Goal: Task Accomplishment & Management: Use online tool/utility

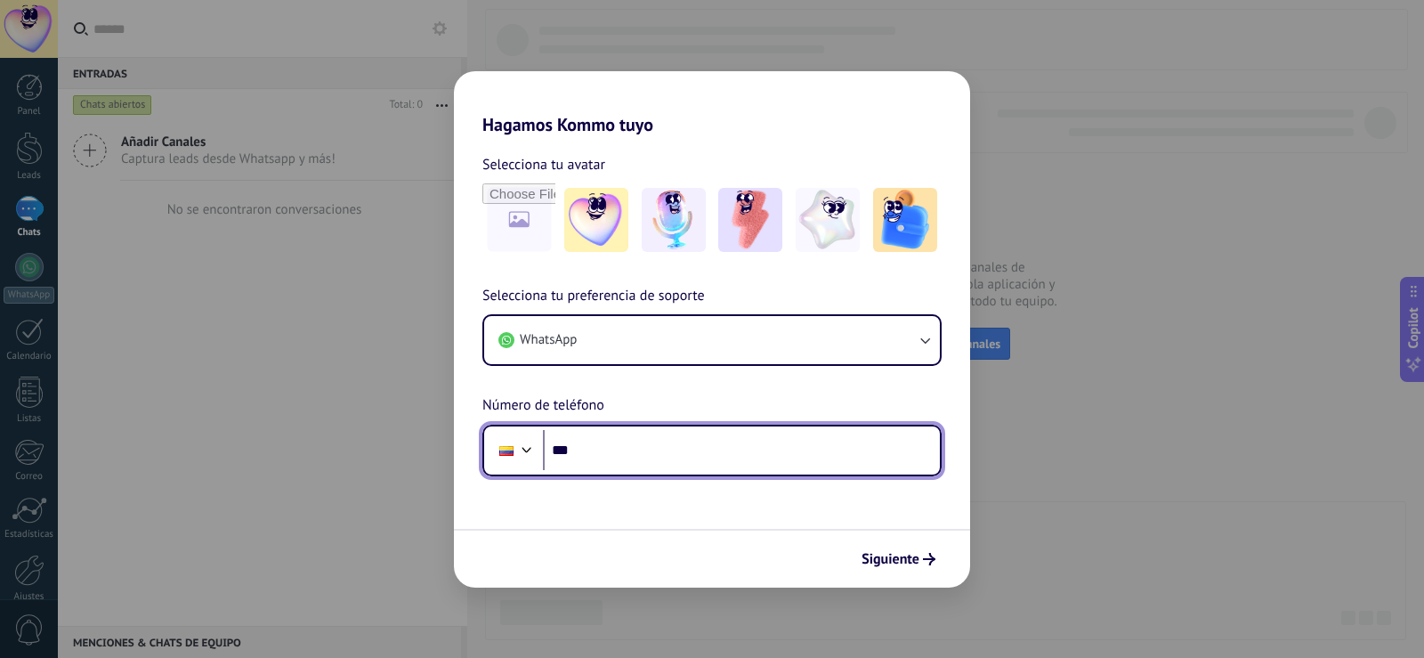
click at [627, 455] on input "***" at bounding box center [741, 450] width 397 height 41
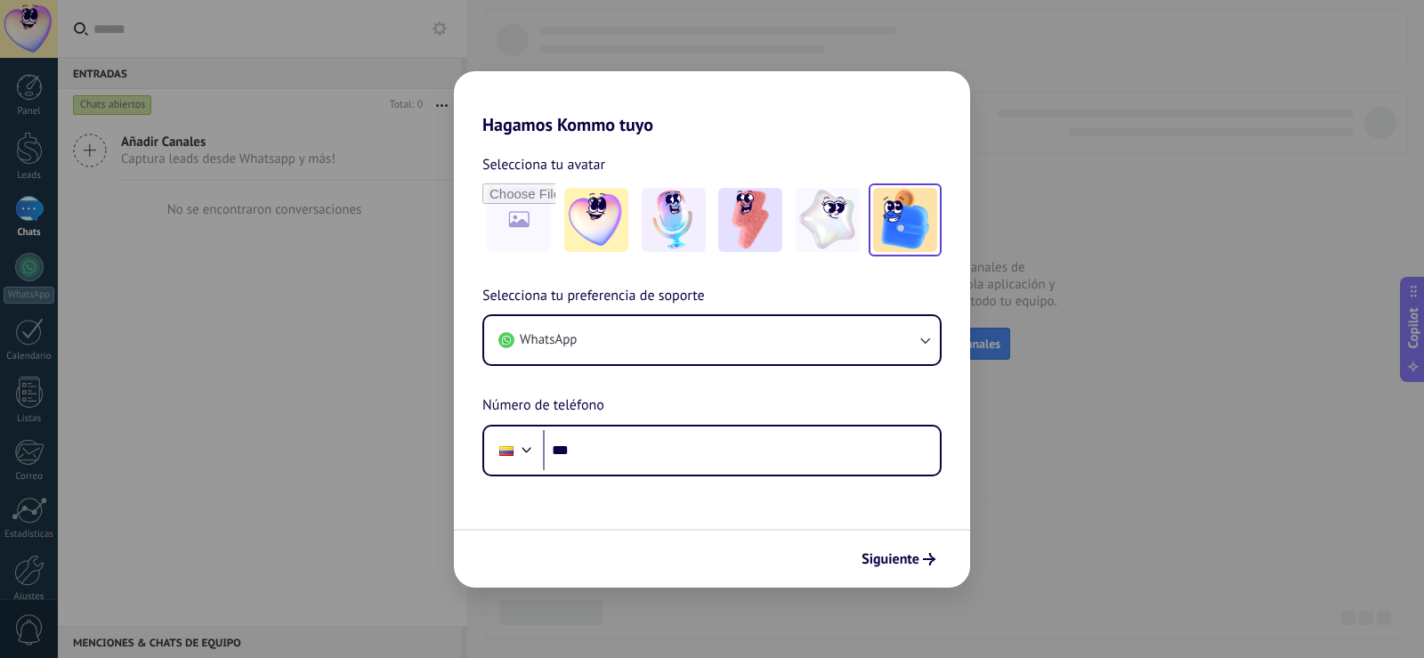
click at [902, 221] on img at bounding box center [905, 220] width 64 height 64
click at [650, 483] on form "Selecciona tu avatar Restablecer Selecciona tu preferencia de soporte WhatsApp …" at bounding box center [712, 361] width 516 height 452
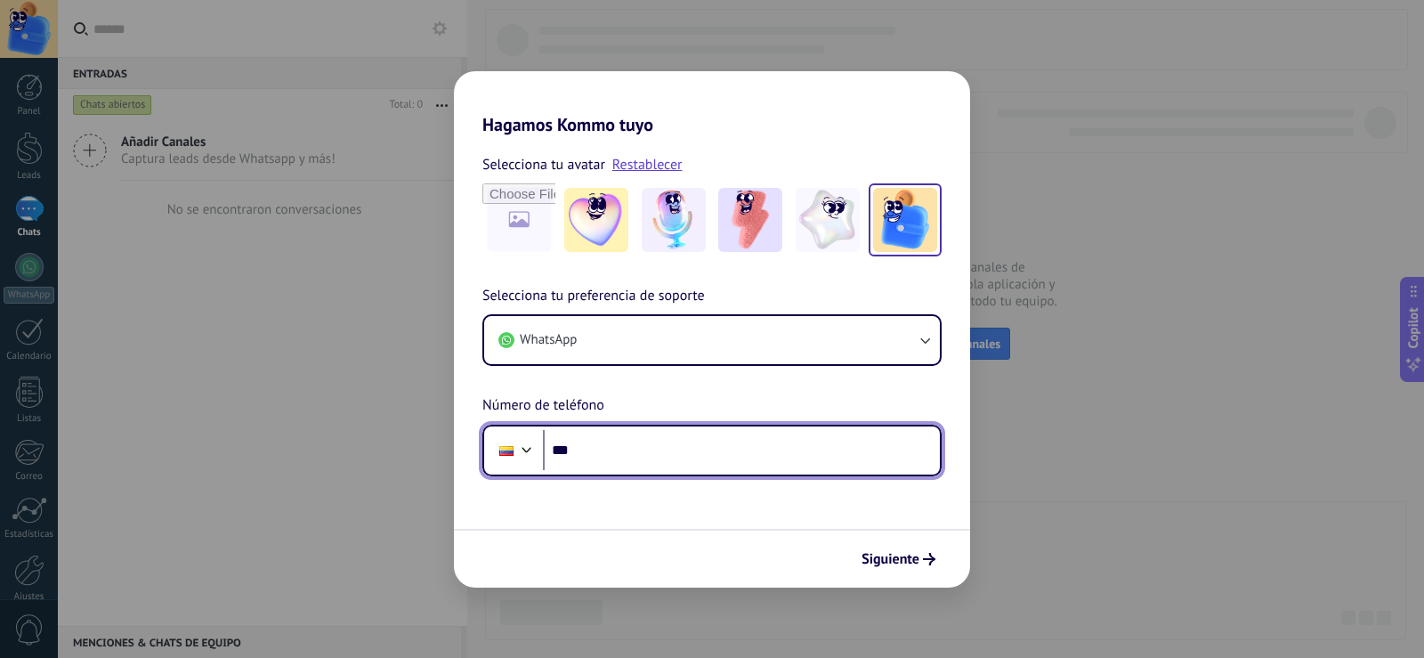
click at [640, 460] on input "***" at bounding box center [741, 450] width 397 height 41
type input "**********"
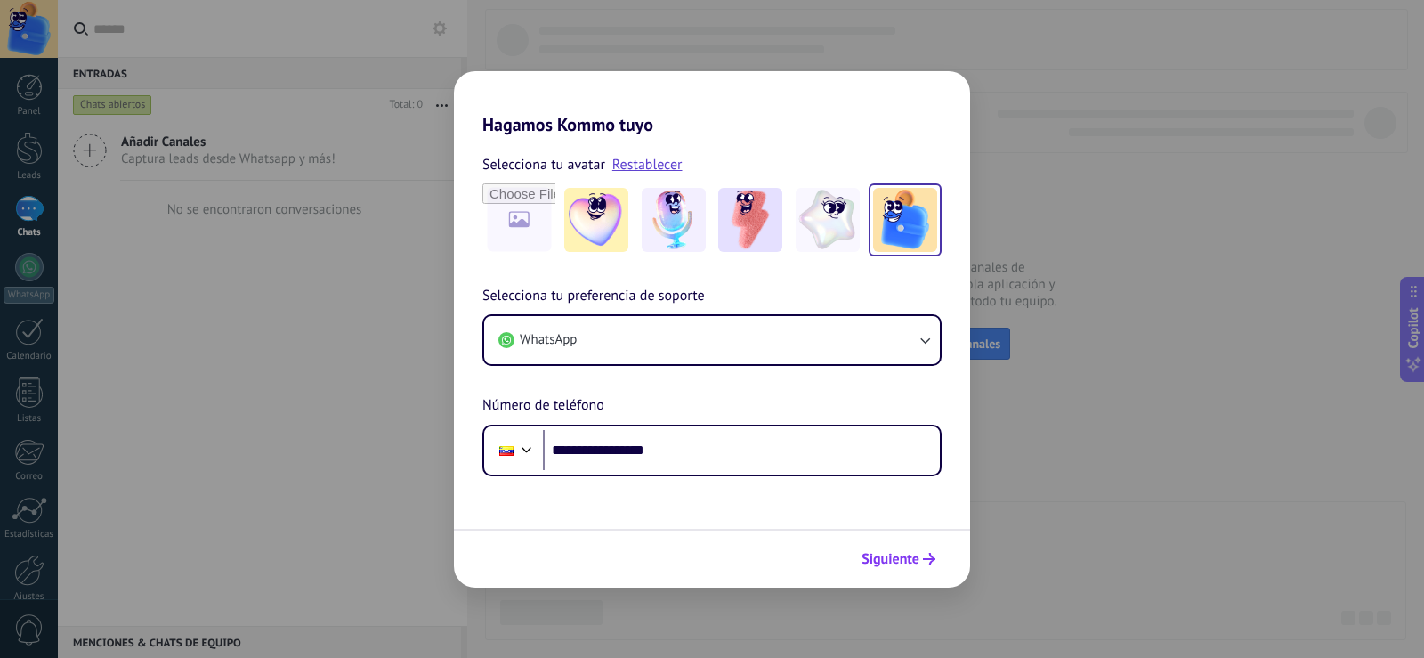
click at [892, 559] on span "Siguiente" at bounding box center [890, 559] width 58 height 12
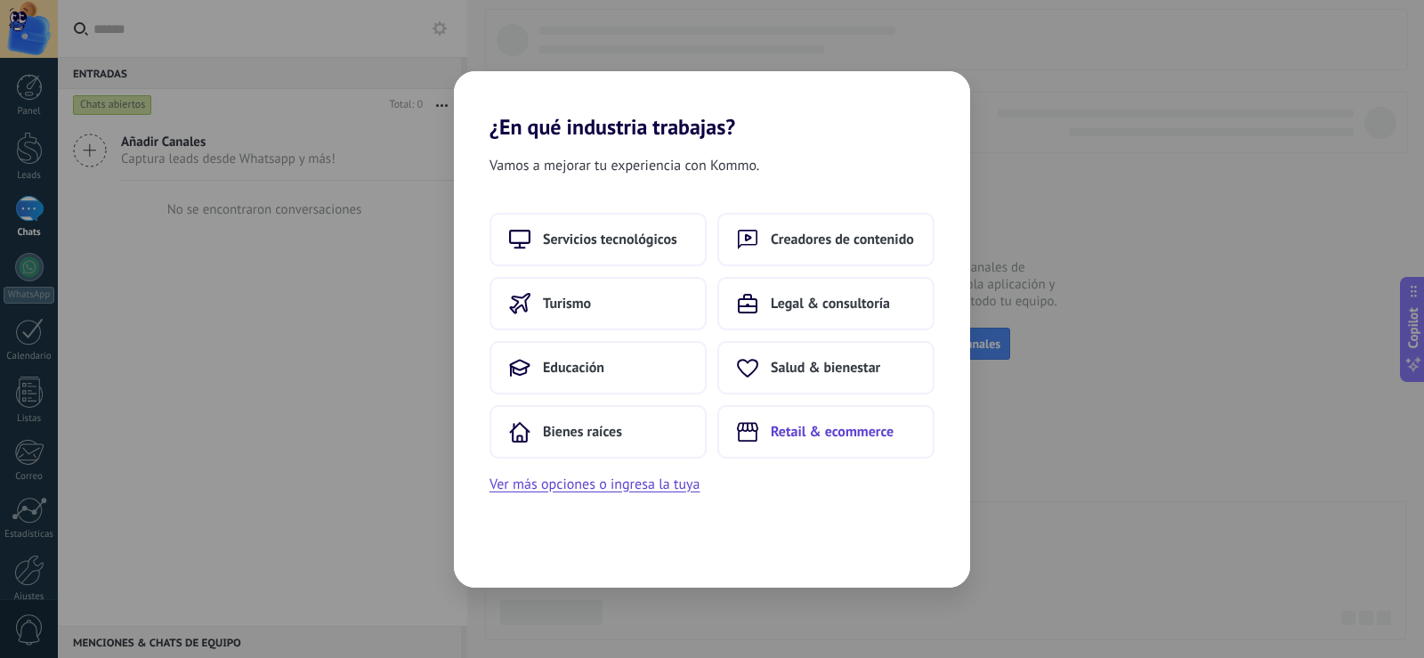
click at [810, 445] on button "Retail & ecommerce" at bounding box center [825, 431] width 217 height 53
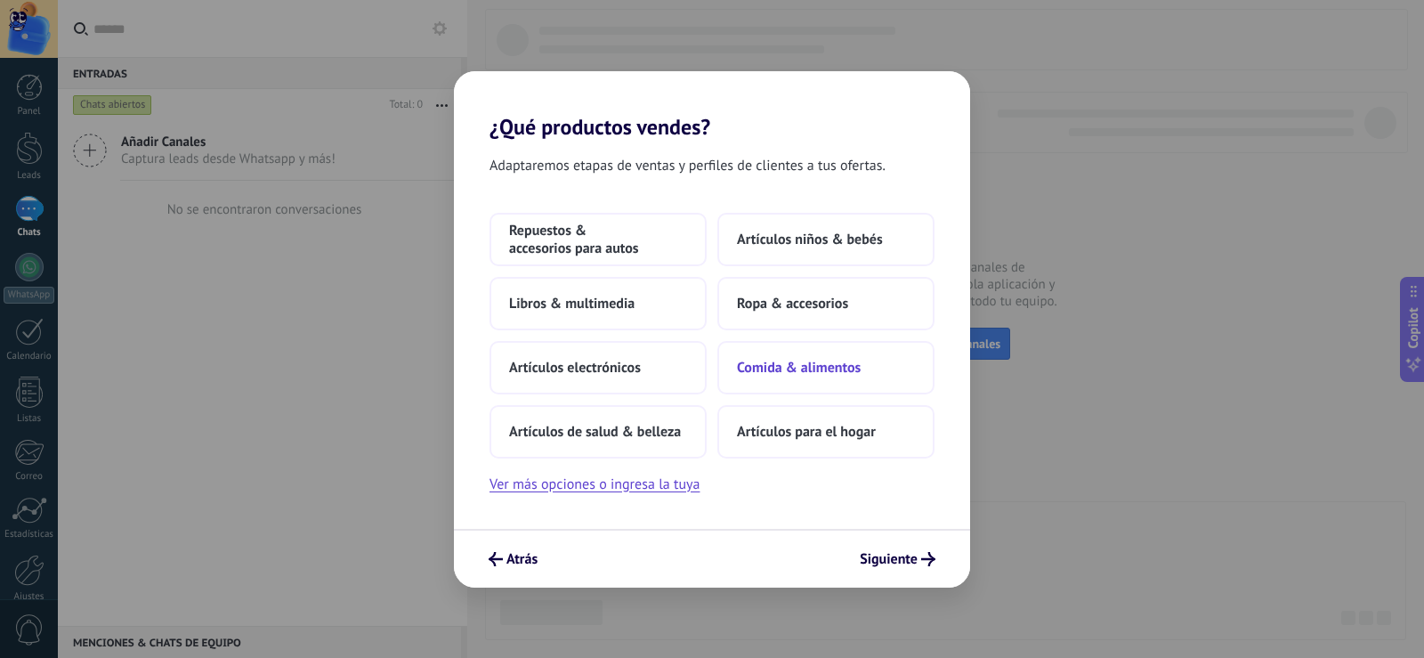
click at [870, 375] on button "Comida & alimentos" at bounding box center [825, 367] width 217 height 53
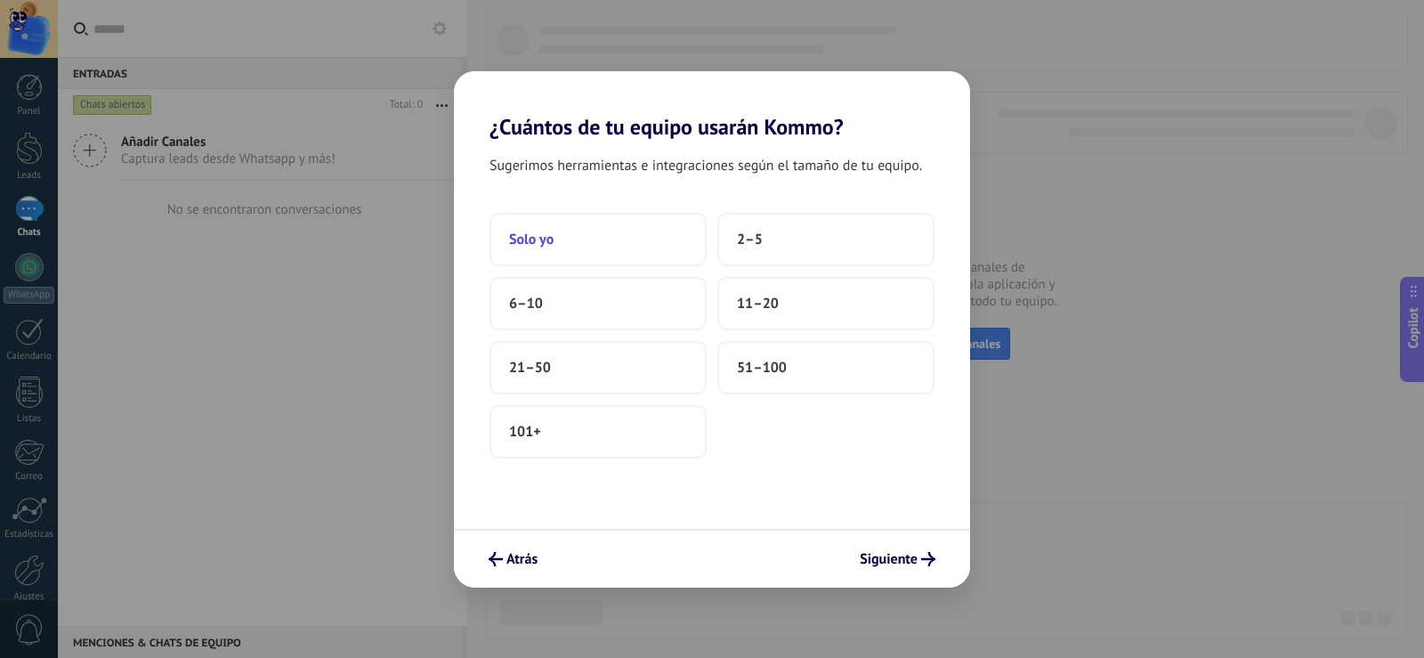
click at [655, 241] on button "Solo yo" at bounding box center [597, 239] width 217 height 53
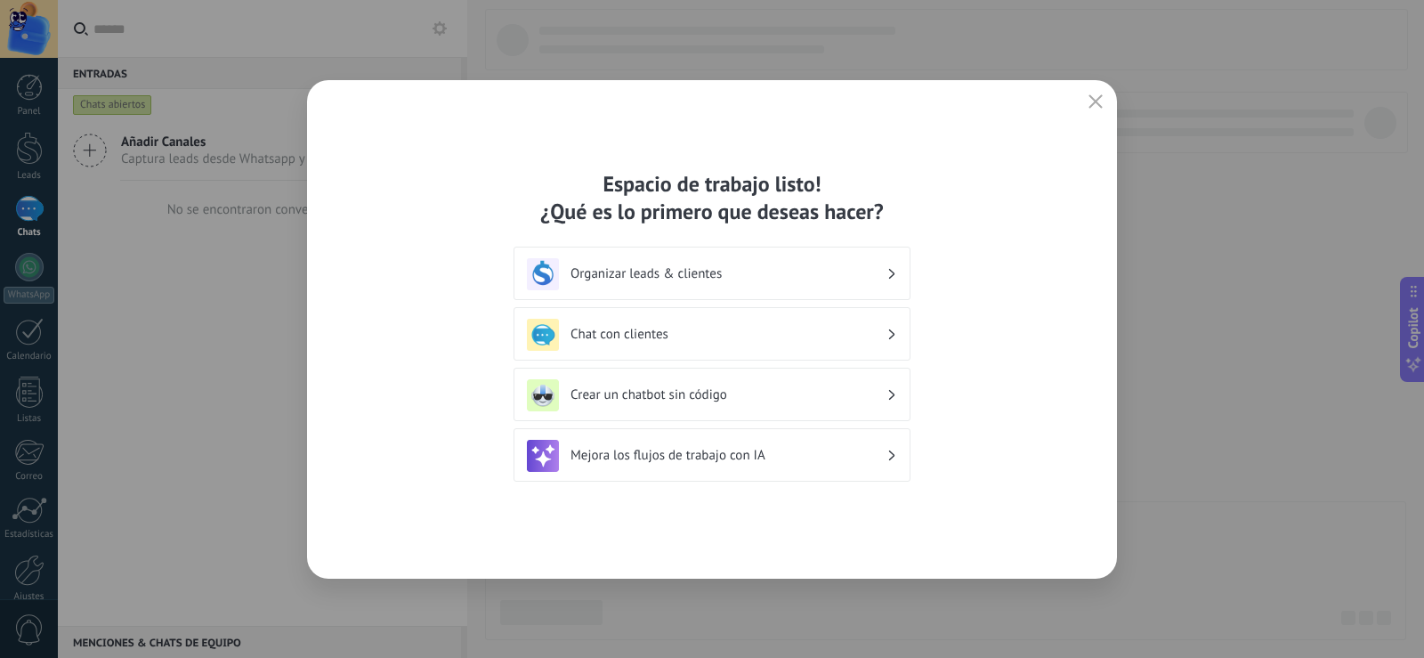
click at [763, 410] on div "Crear un chatbot sin código" at bounding box center [712, 395] width 370 height 32
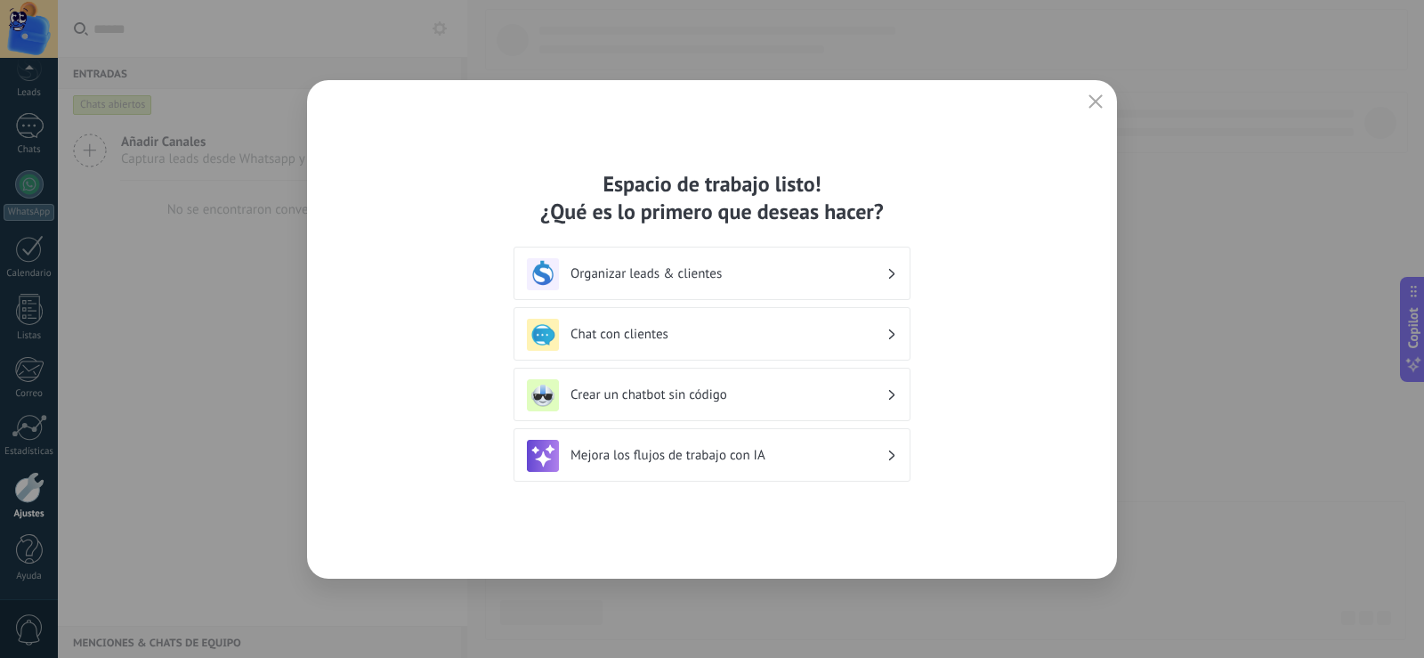
click at [628, 401] on h3 "Crear un chatbot sin código" at bounding box center [728, 394] width 316 height 17
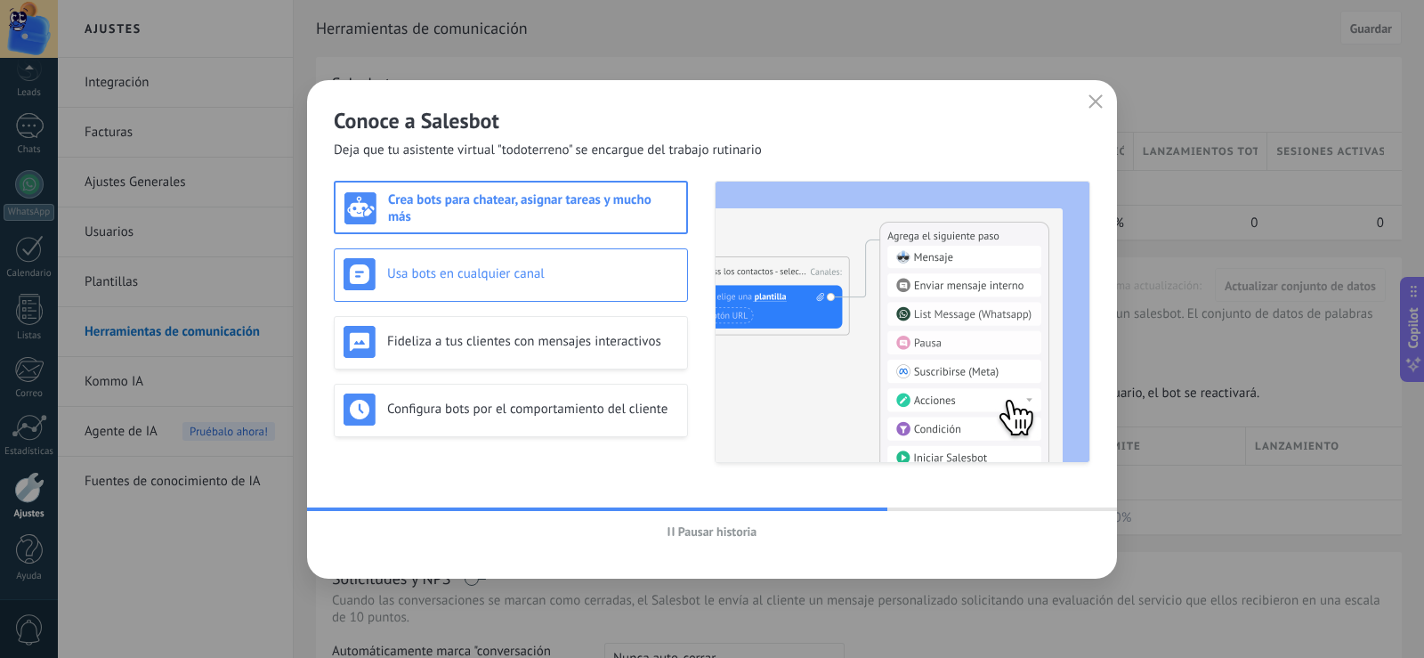
click at [553, 276] on h3 "Usa bots en cualquier canal" at bounding box center [532, 273] width 291 height 17
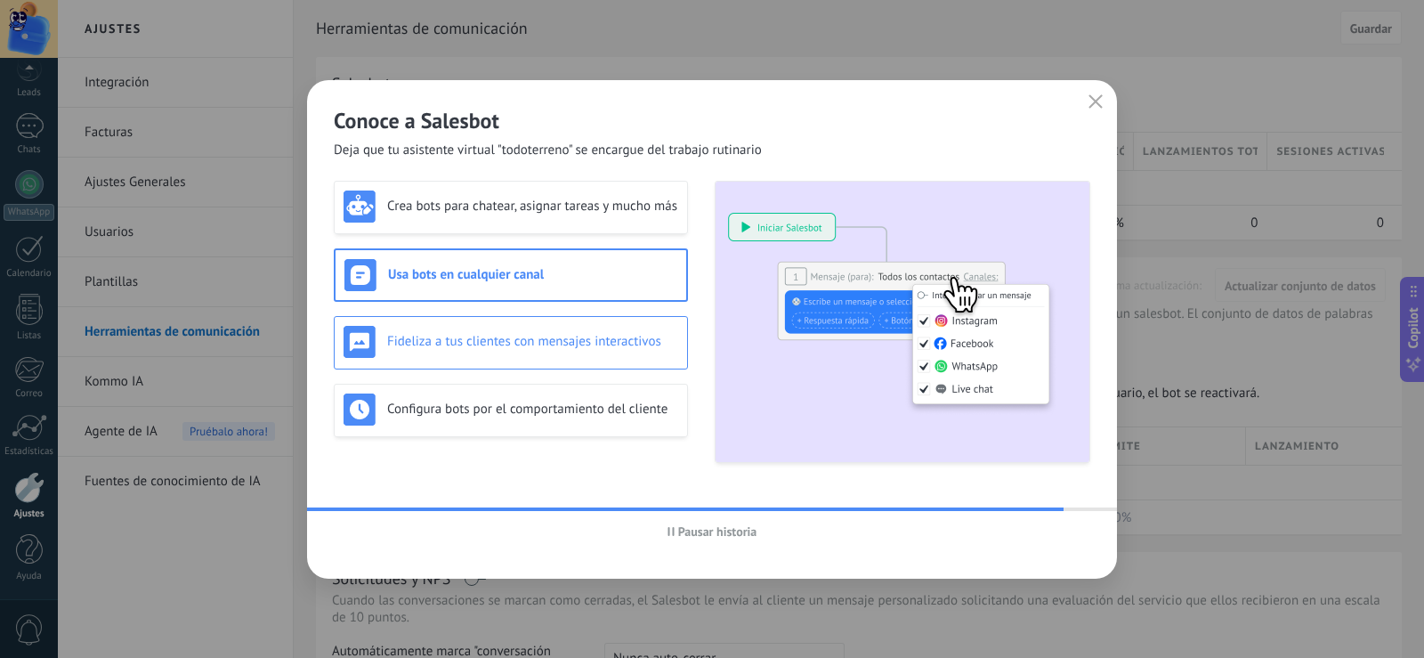
click at [542, 343] on h3 "Fideliza a tus clientes con mensajes interactivos" at bounding box center [532, 341] width 291 height 17
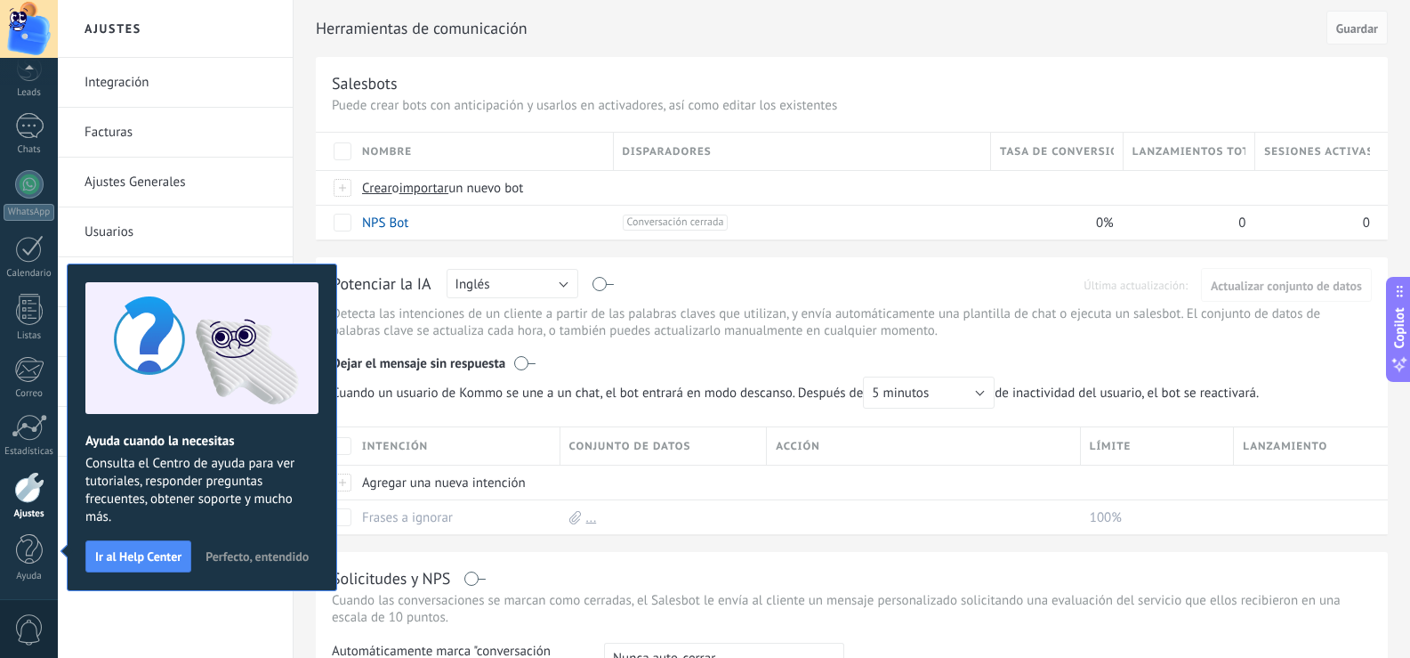
click at [254, 562] on span "Perfecto, entendido" at bounding box center [257, 556] width 103 height 12
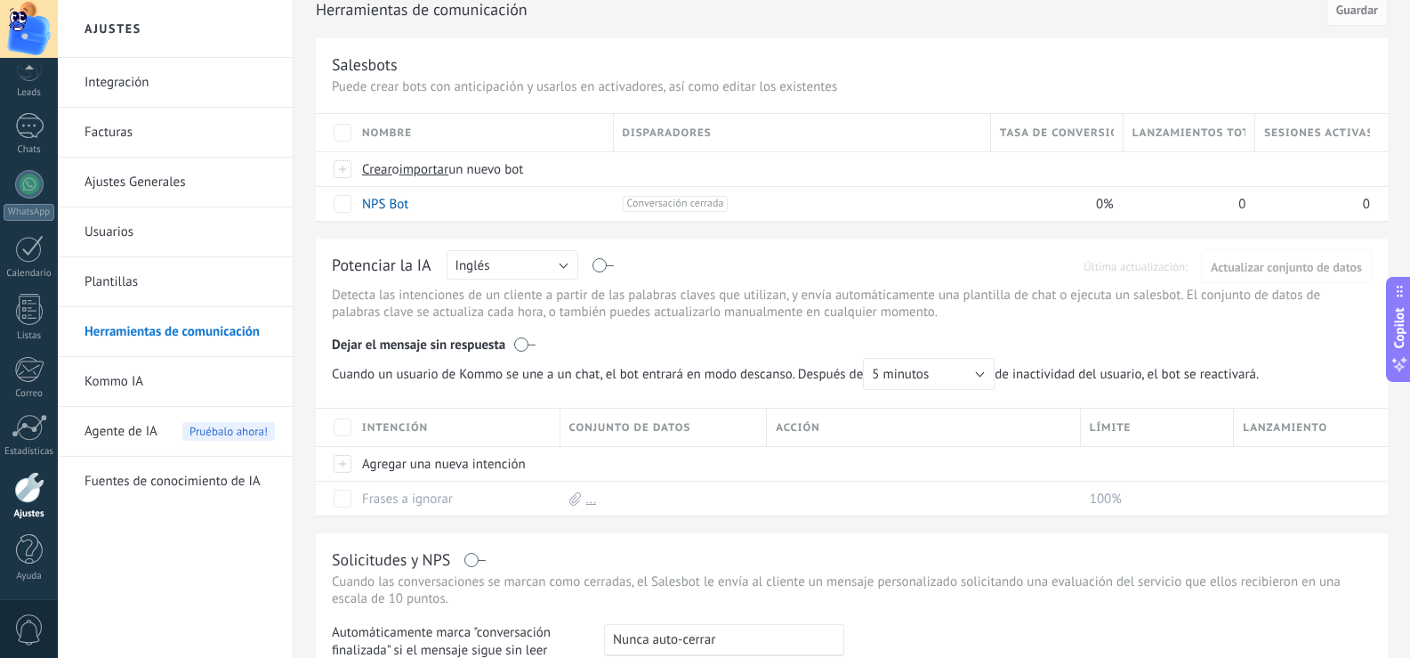
scroll to position [0, 0]
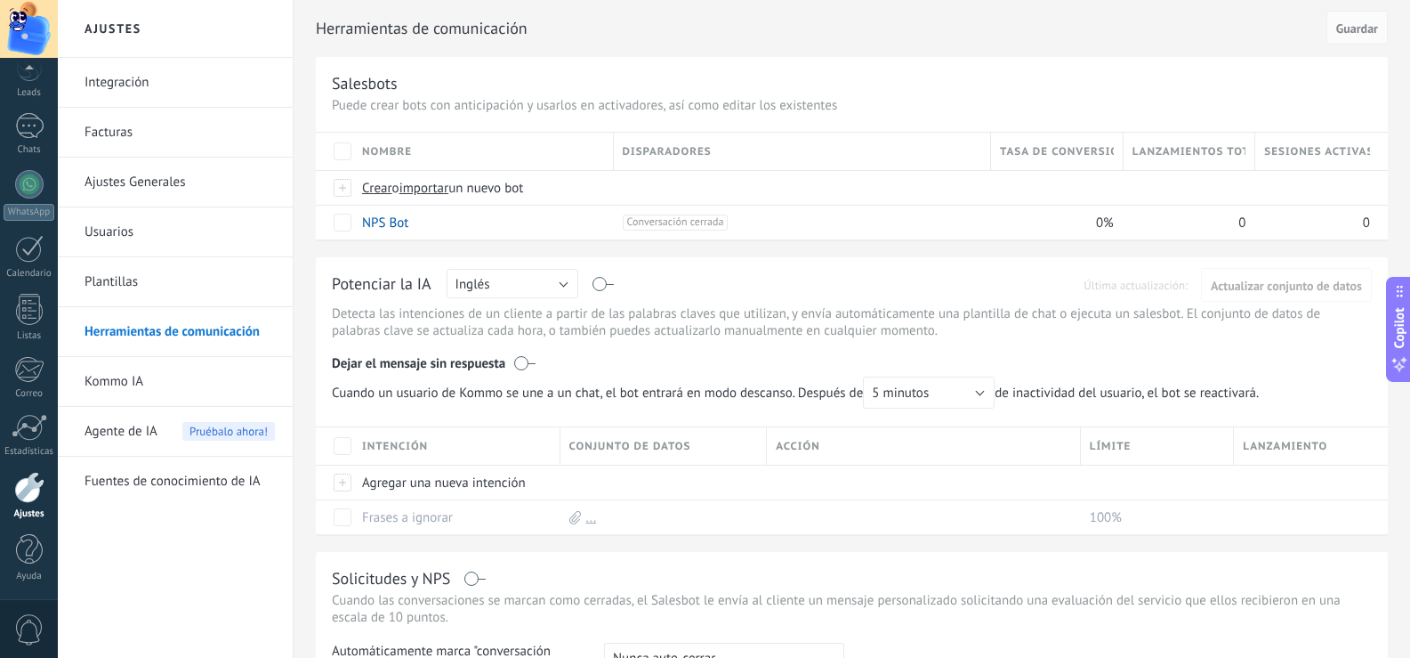
click at [175, 383] on link "Kommo IA" at bounding box center [180, 382] width 190 height 50
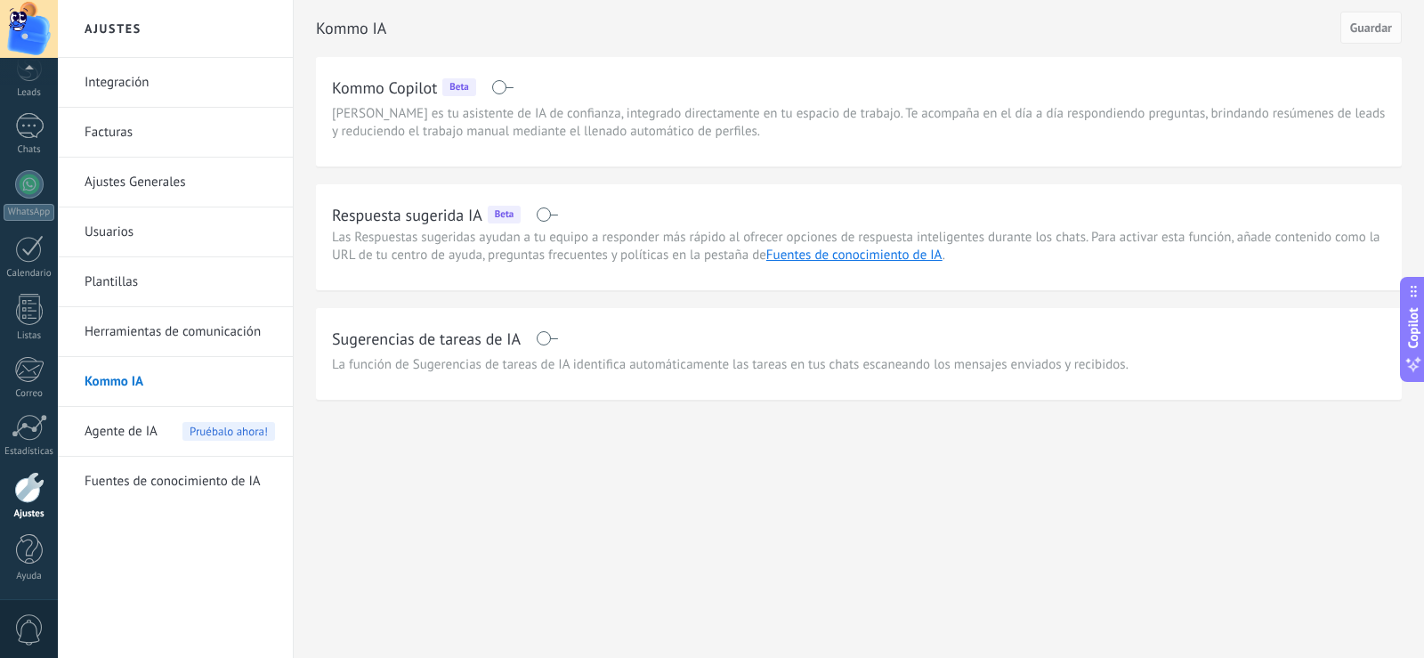
click at [125, 76] on link "Integración" at bounding box center [180, 83] width 190 height 50
